Goal: Transaction & Acquisition: Obtain resource

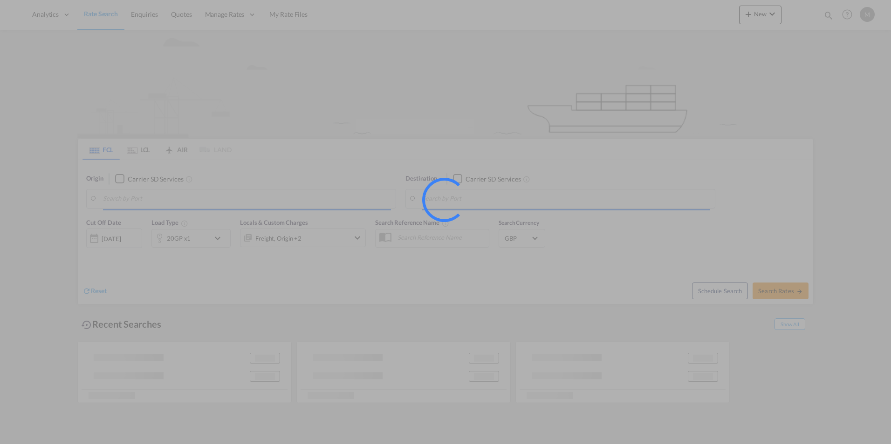
type input "Arica, CLARI"
type input "[GEOGRAPHIC_DATA], GBLIV"
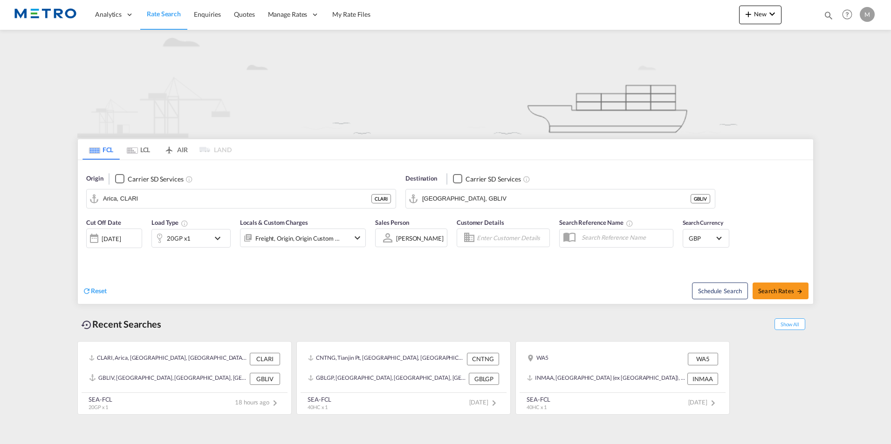
click at [143, 153] on md-tab-item "LCL" at bounding box center [138, 149] width 37 height 20
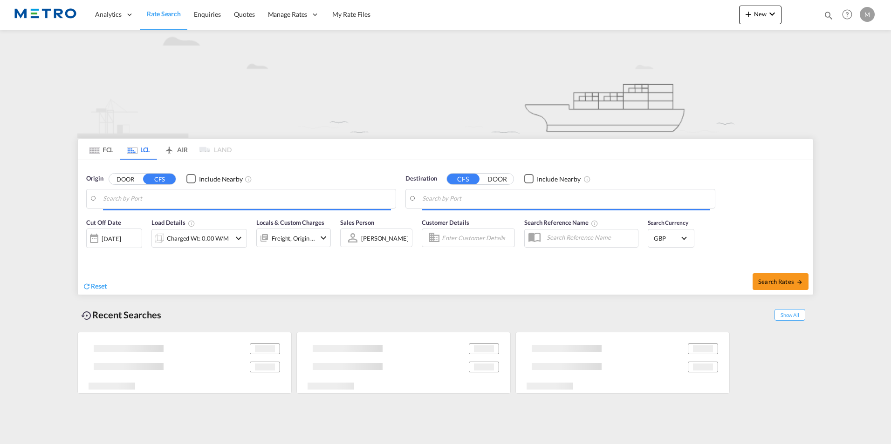
type input "GB-ST13, [GEOGRAPHIC_DATA]"
type input "[GEOGRAPHIC_DATA], SH, CNSHA"
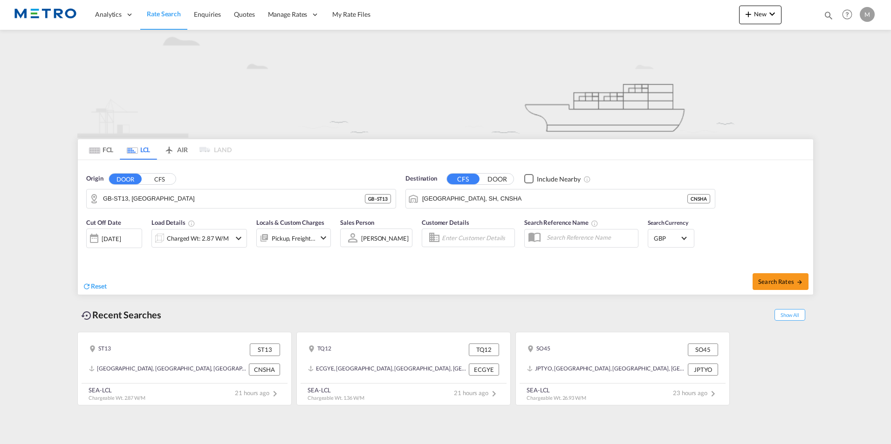
click at [112, 147] on md-tab-item "FCL" at bounding box center [100, 149] width 37 height 20
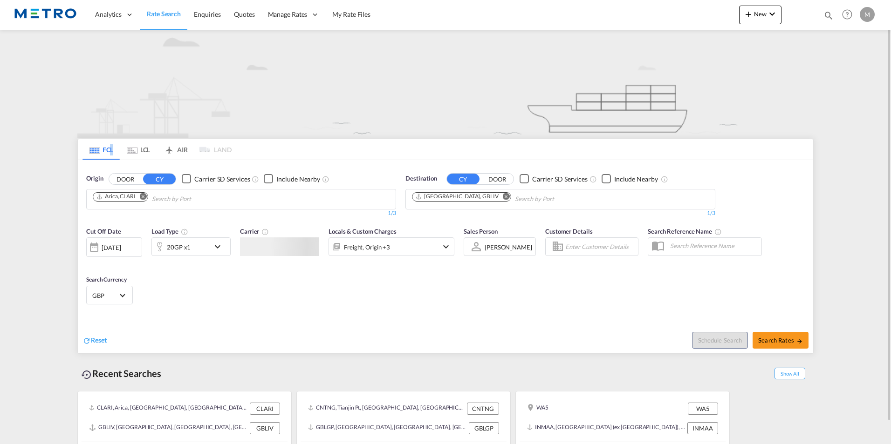
click at [166, 19] on link "Rate Search" at bounding box center [163, 15] width 47 height 30
click at [176, 13] on span "Rate Search" at bounding box center [164, 14] width 34 height 8
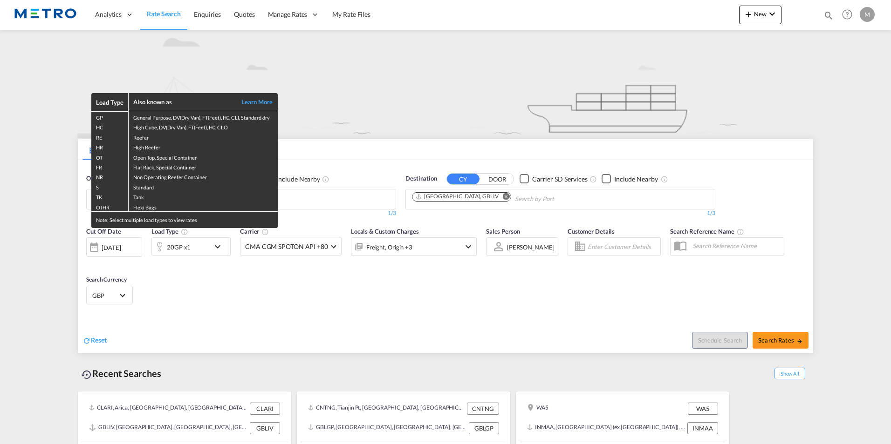
click at [107, 342] on div "Load Type Also known as Learn More GP General Purpose, DV(Dry Van), FT(Feet), H…" at bounding box center [445, 222] width 891 height 444
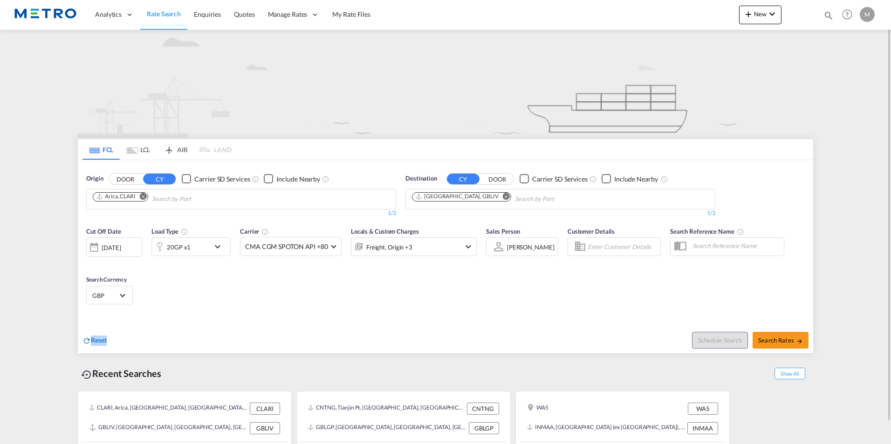
click at [106, 342] on span "Reset" at bounding box center [99, 340] width 16 height 8
click at [130, 181] on button "DOOR" at bounding box center [125, 179] width 33 height 11
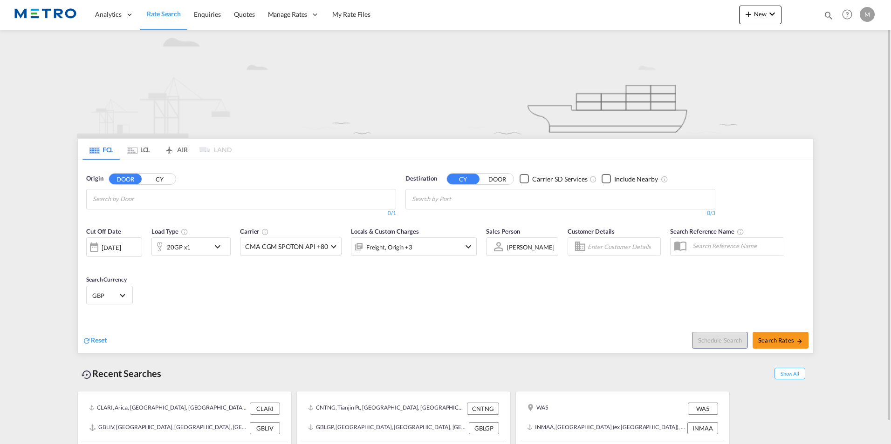
click at [145, 205] on md-autocomplete-wrap "Chips container with autocompletion. Enter the text area, type text to search, …" at bounding box center [137, 199] width 89 height 15
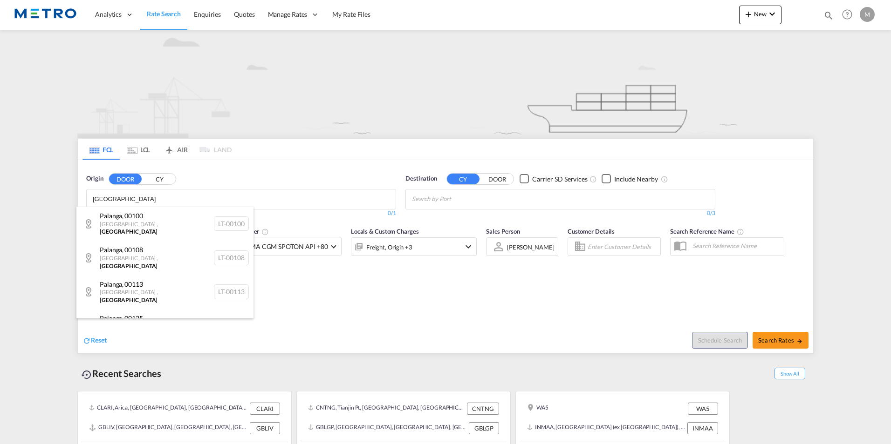
type input "[GEOGRAPHIC_DATA]"
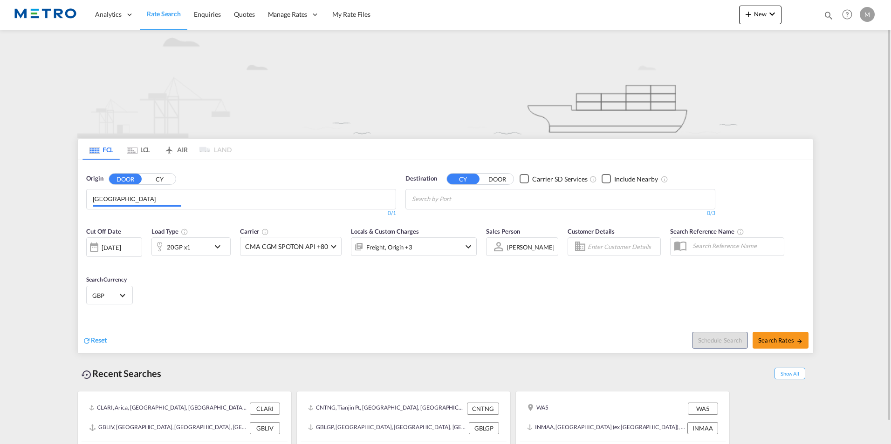
drag, startPoint x: 145, startPoint y: 205, endPoint x: 143, endPoint y: 200, distance: 5.6
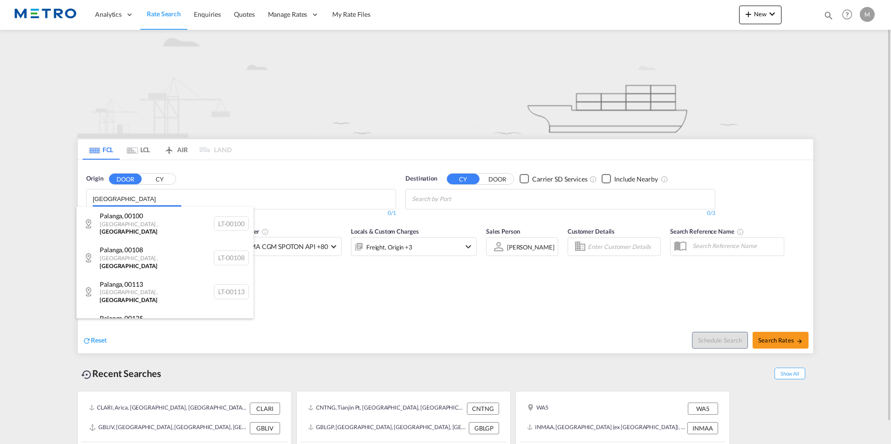
click at [141, 198] on body "Analytics Reports Dashboard Rate Search Enquiries Quotes" at bounding box center [445, 222] width 891 height 444
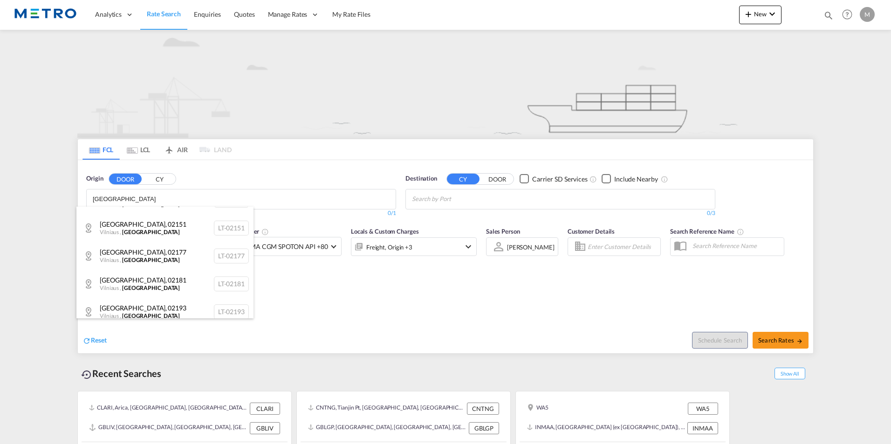
scroll to position [1227, 0]
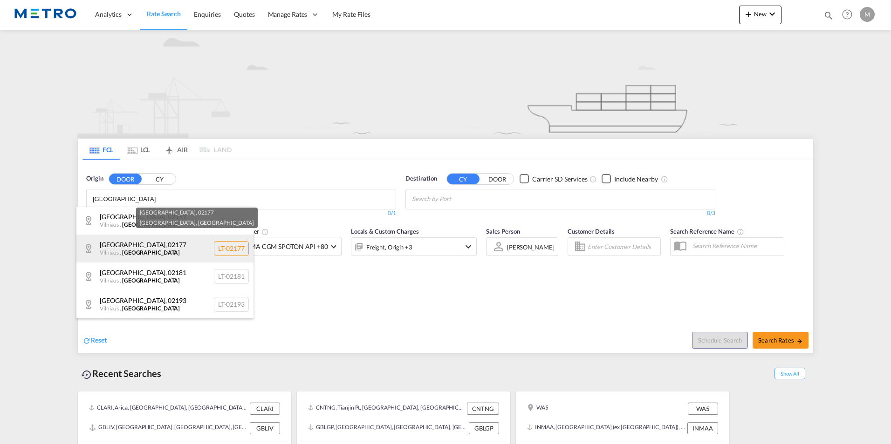
click at [168, 246] on div "[GEOGRAPHIC_DATA]-02177" at bounding box center [164, 249] width 177 height 28
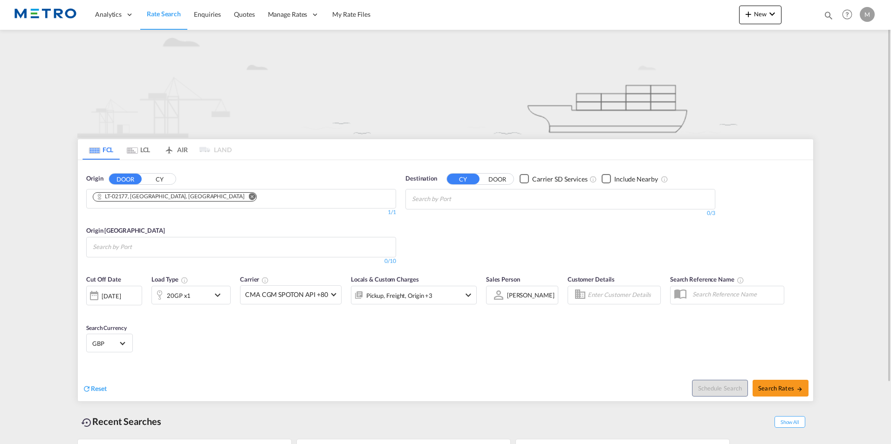
click at [482, 201] on input "Chips input." at bounding box center [456, 199] width 89 height 15
type input "[GEOGRAPHIC_DATA]"
click at [496, 218] on div "[GEOGRAPHIC_DATA] [GEOGRAPHIC_DATA] ZADUR" at bounding box center [484, 221] width 177 height 28
click at [221, 299] on md-icon "icon-chevron-down" at bounding box center [220, 295] width 16 height 11
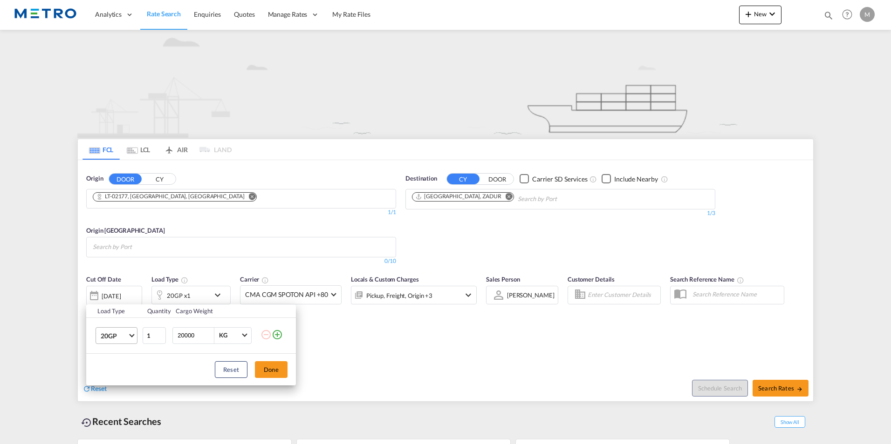
click at [136, 336] on md-select-value "20GP" at bounding box center [118, 336] width 37 height 16
click at [123, 382] on md-option "40HC" at bounding box center [124, 377] width 63 height 22
click at [273, 368] on button "Done" at bounding box center [271, 370] width 33 height 17
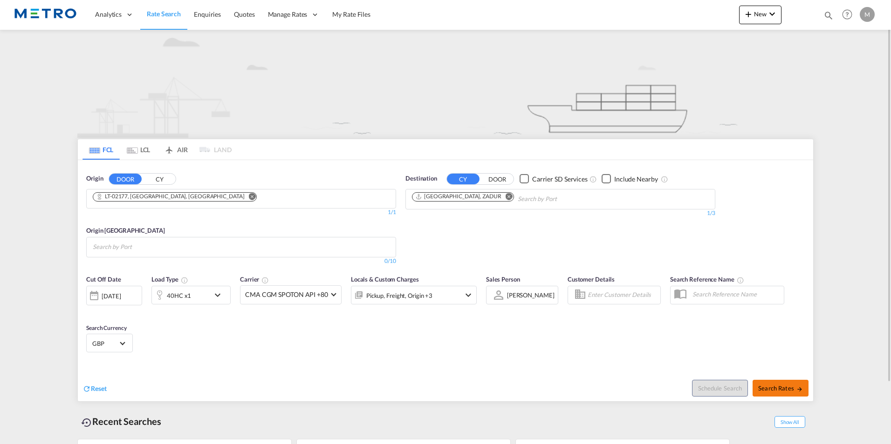
click at [778, 386] on span "Search Rates" at bounding box center [780, 388] width 45 height 7
type input "02177 to ZADUR / [DATE]"
drag, startPoint x: 316, startPoint y: 244, endPoint x: 322, endPoint y: 253, distance: 10.1
click at [318, 246] on md-chips at bounding box center [241, 248] width 309 height 20
click at [378, 244] on body "Analytics Reports Dashboard Rate Search Enquiries Quotes" at bounding box center [445, 222] width 891 height 444
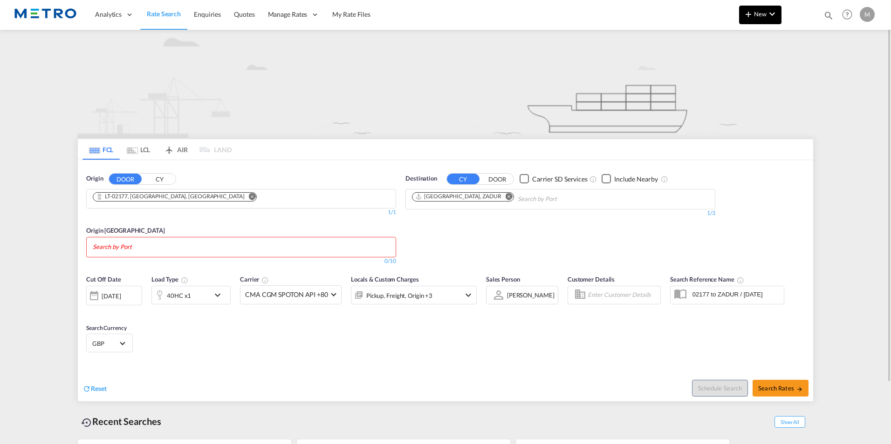
click at [747, 11] on md-icon "icon-plus 400-fg" at bounding box center [748, 13] width 11 height 11
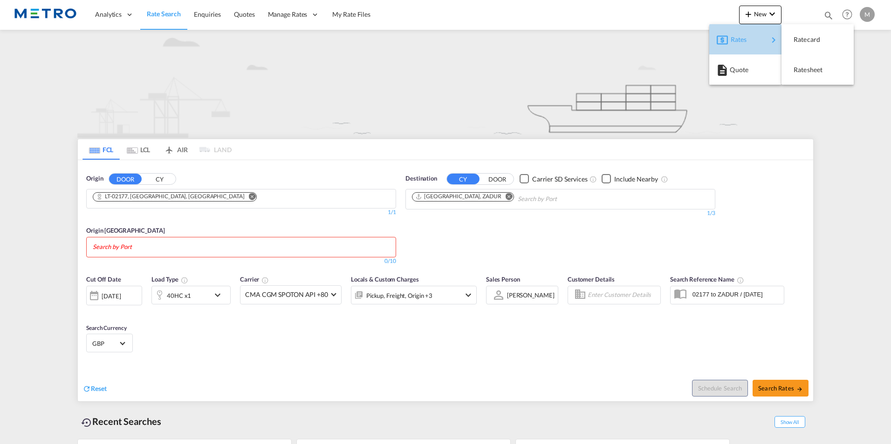
click at [748, 46] on div "Rates" at bounding box center [749, 39] width 37 height 23
click at [250, 84] on md-backdrop at bounding box center [445, 222] width 891 height 444
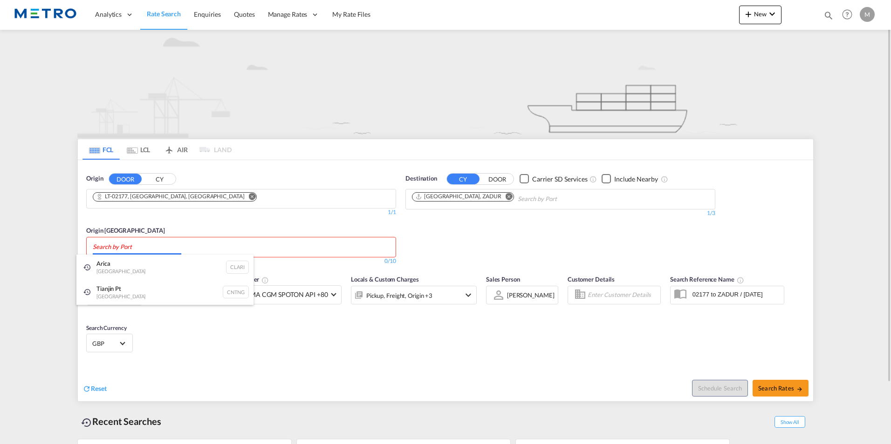
click at [152, 241] on body "Analytics Reports Dashboard Rate Search Enquiries Quotes" at bounding box center [445, 222] width 891 height 444
click at [153, 247] on body "Analytics Reports Dashboard Rate Search Enquiries Quotes" at bounding box center [445, 222] width 891 height 444
click at [115, 246] on body "Analytics Reports Dashboard Rate Search Enquiries Quotes" at bounding box center [445, 222] width 891 height 444
drag, startPoint x: 115, startPoint y: 246, endPoint x: 96, endPoint y: 242, distance: 18.8
drag, startPoint x: 98, startPoint y: 244, endPoint x: 67, endPoint y: 215, distance: 42.9
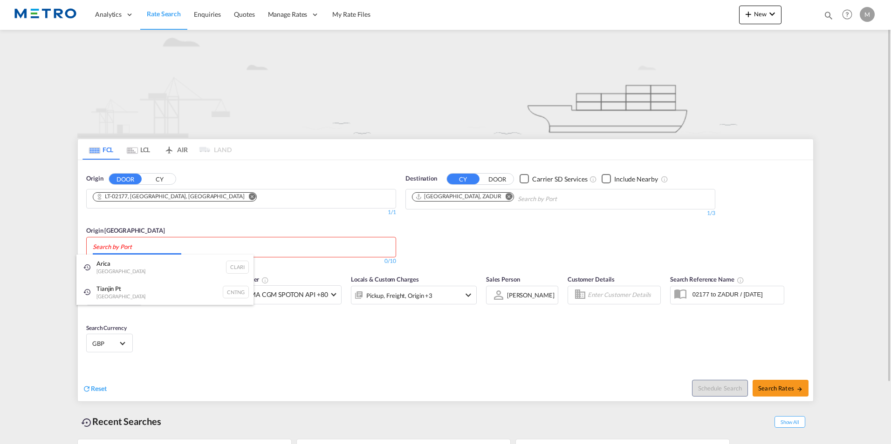
click at [153, 248] on body "Analytics Reports Dashboard Rate Search Enquiries Quotes" at bounding box center [445, 222] width 891 height 444
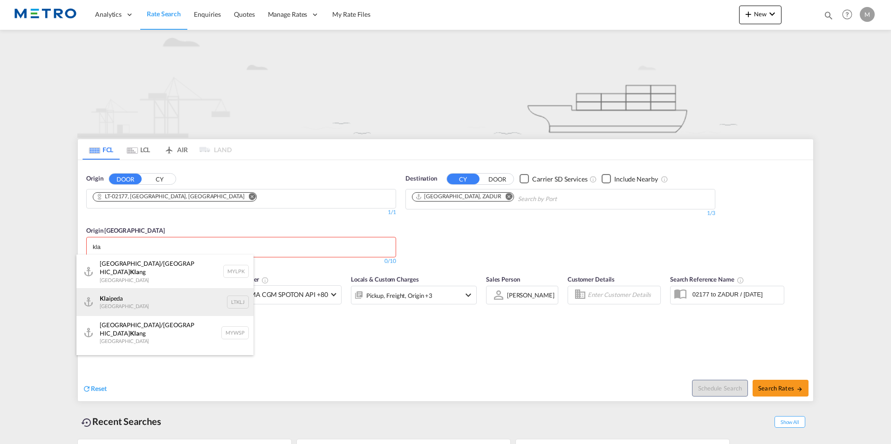
type input "kla"
click at [152, 301] on div "Kla ipeda [GEOGRAPHIC_DATA] LTKLJ" at bounding box center [164, 302] width 177 height 28
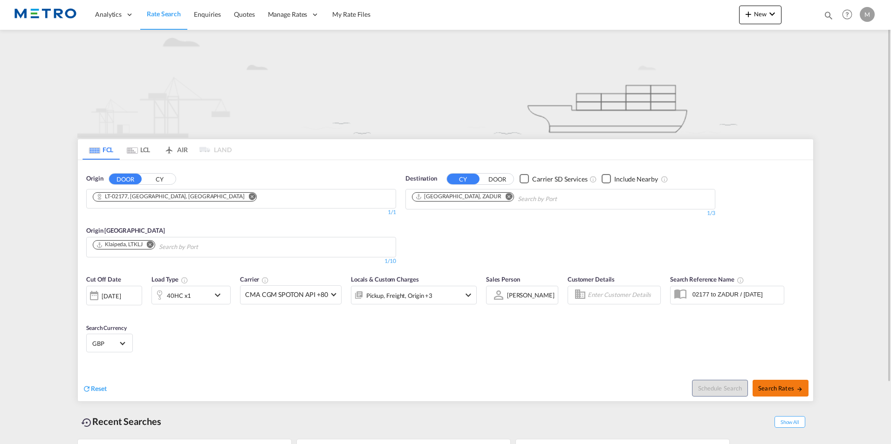
click at [773, 382] on button "Search Rates" at bounding box center [780, 388] width 56 height 17
